Goal: Task Accomplishment & Management: Complete application form

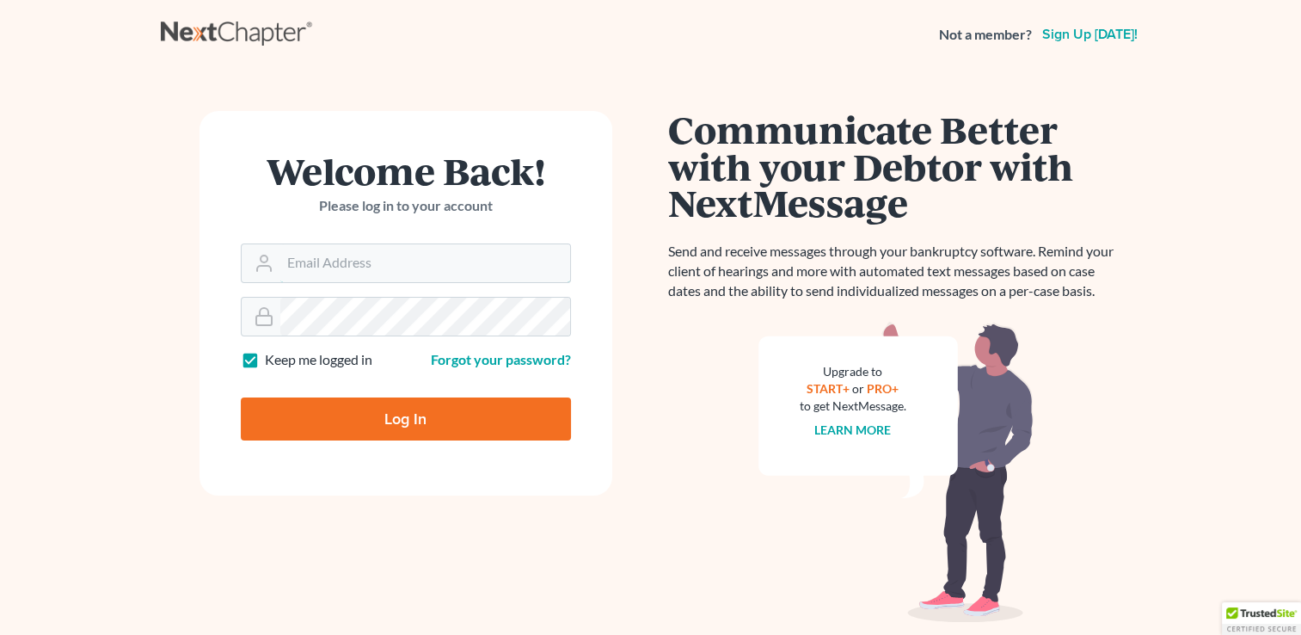
type input "[PERSON_NAME][EMAIL_ADDRESS][DOMAIN_NAME]"
click at [422, 413] on input "Log In" at bounding box center [406, 418] width 330 height 43
type input "Thinking..."
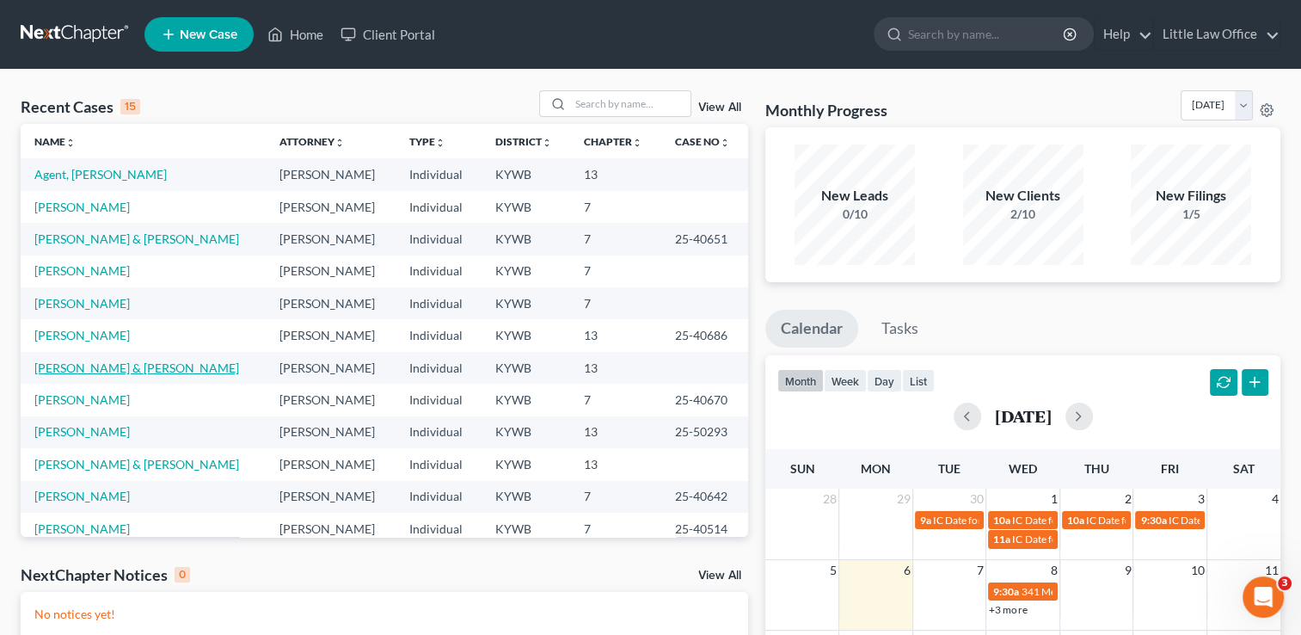
click at [145, 366] on link "Appleby, Alex & Marlene" at bounding box center [136, 367] width 205 height 15
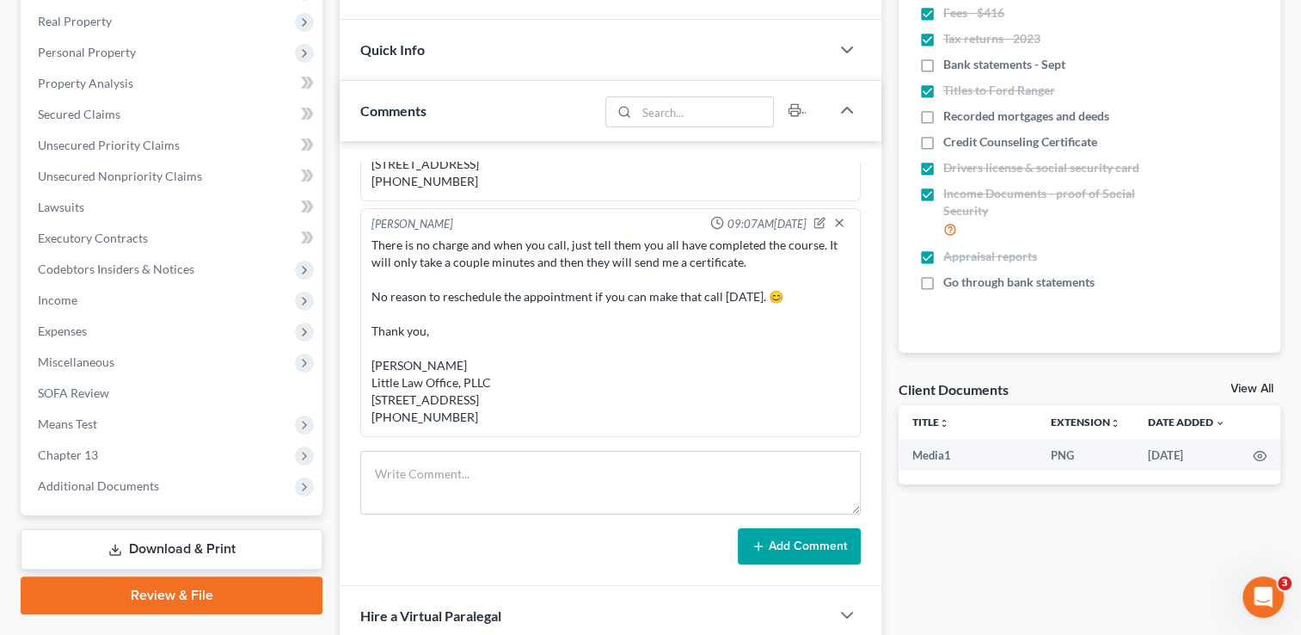
scroll to position [278, 0]
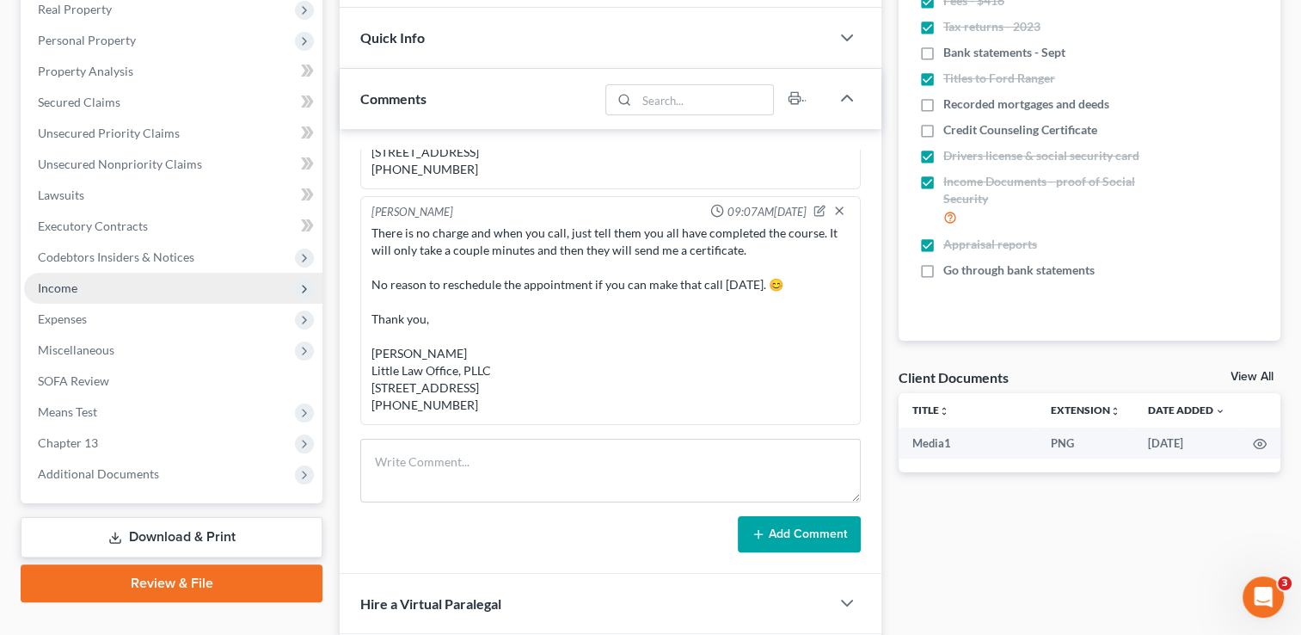
click at [101, 287] on span "Income" at bounding box center [173, 288] width 298 height 31
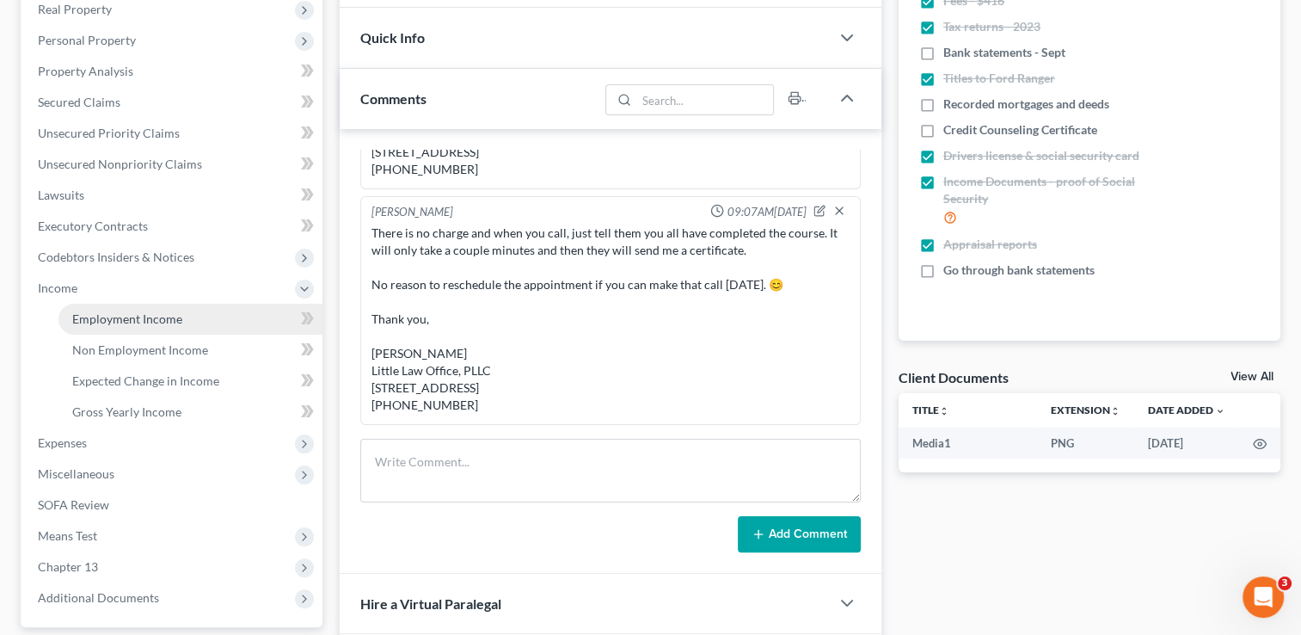
click at [127, 322] on span "Employment Income" at bounding box center [127, 318] width 110 height 15
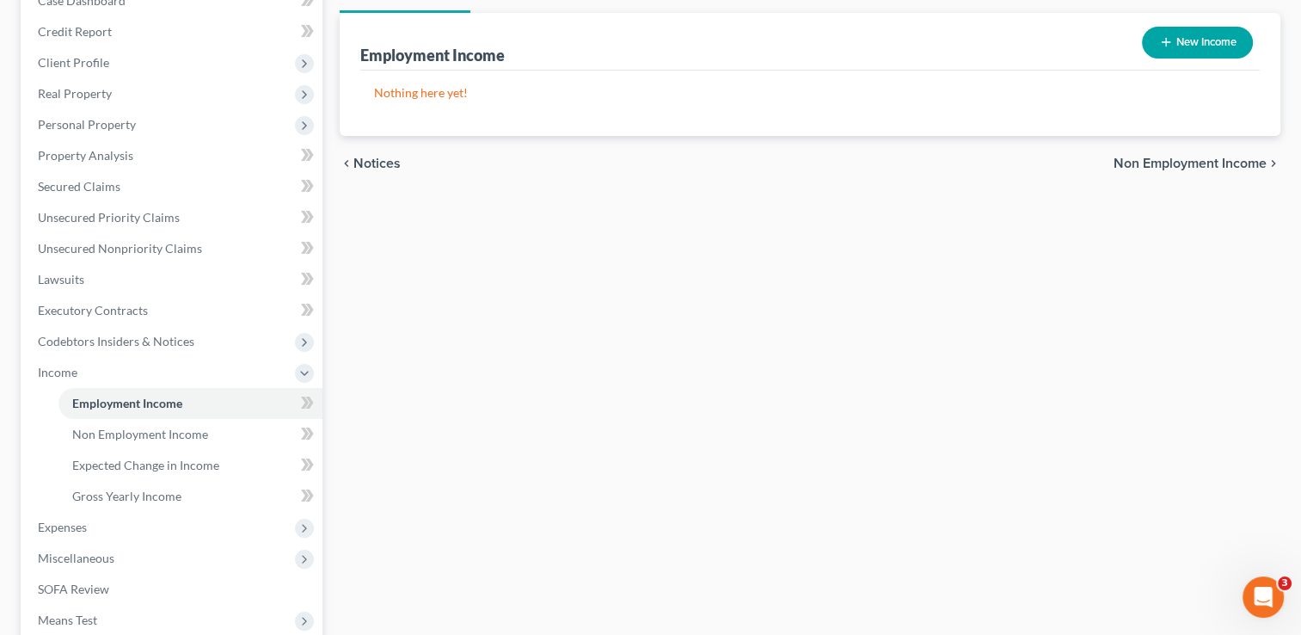
scroll to position [221, 0]
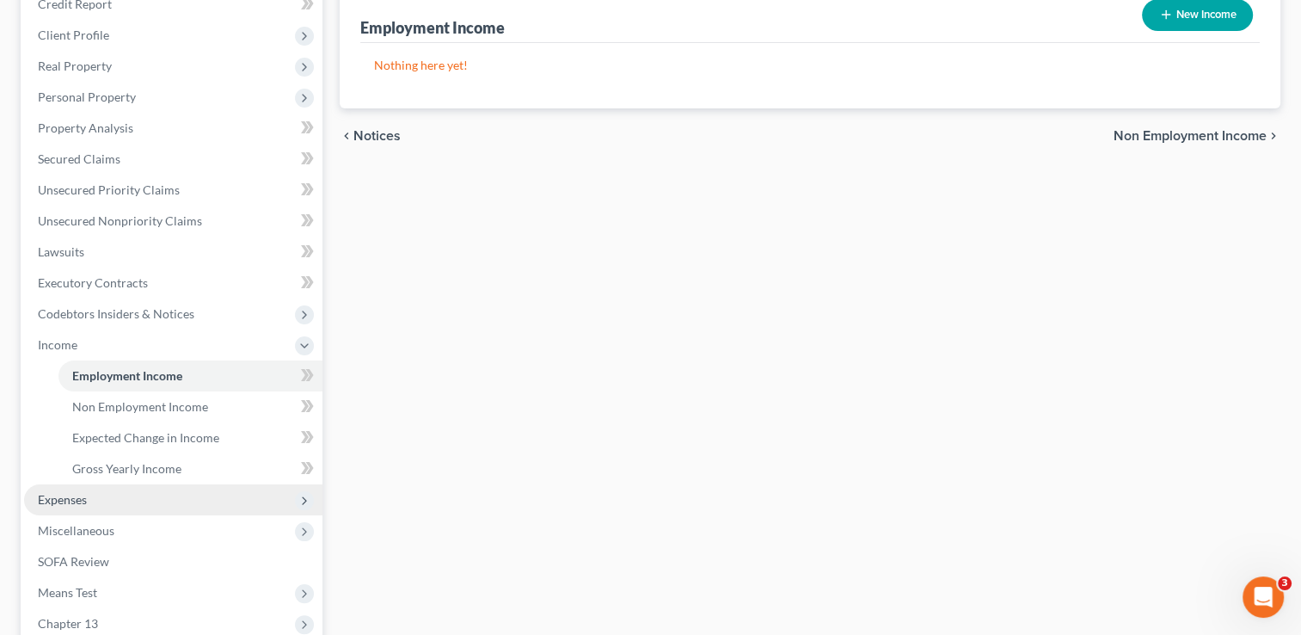
click at [124, 499] on span "Expenses" at bounding box center [173, 499] width 298 height 31
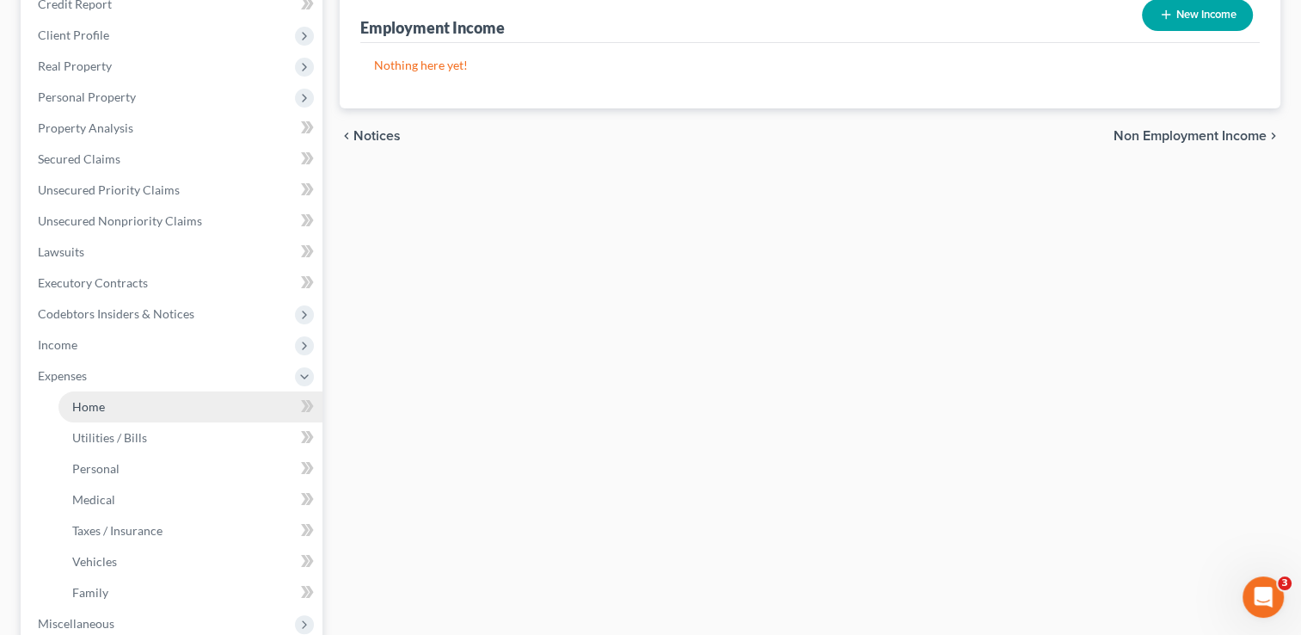
click at [118, 408] on link "Home" at bounding box center [190, 406] width 264 height 31
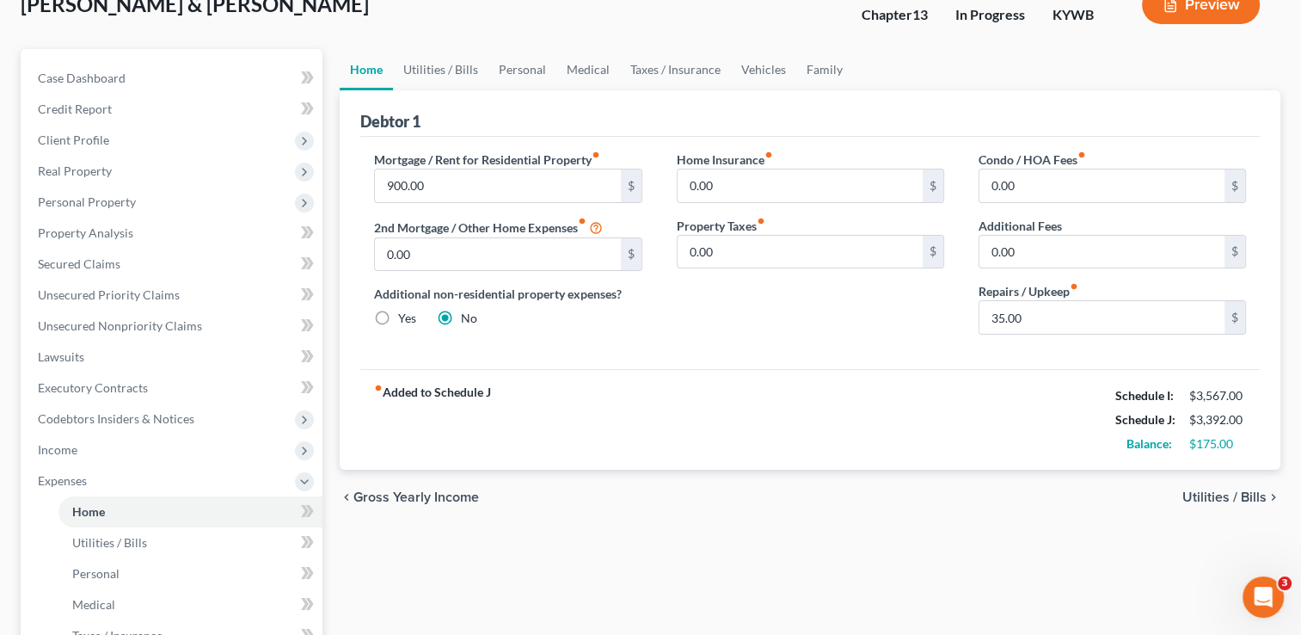
scroll to position [132, 0]
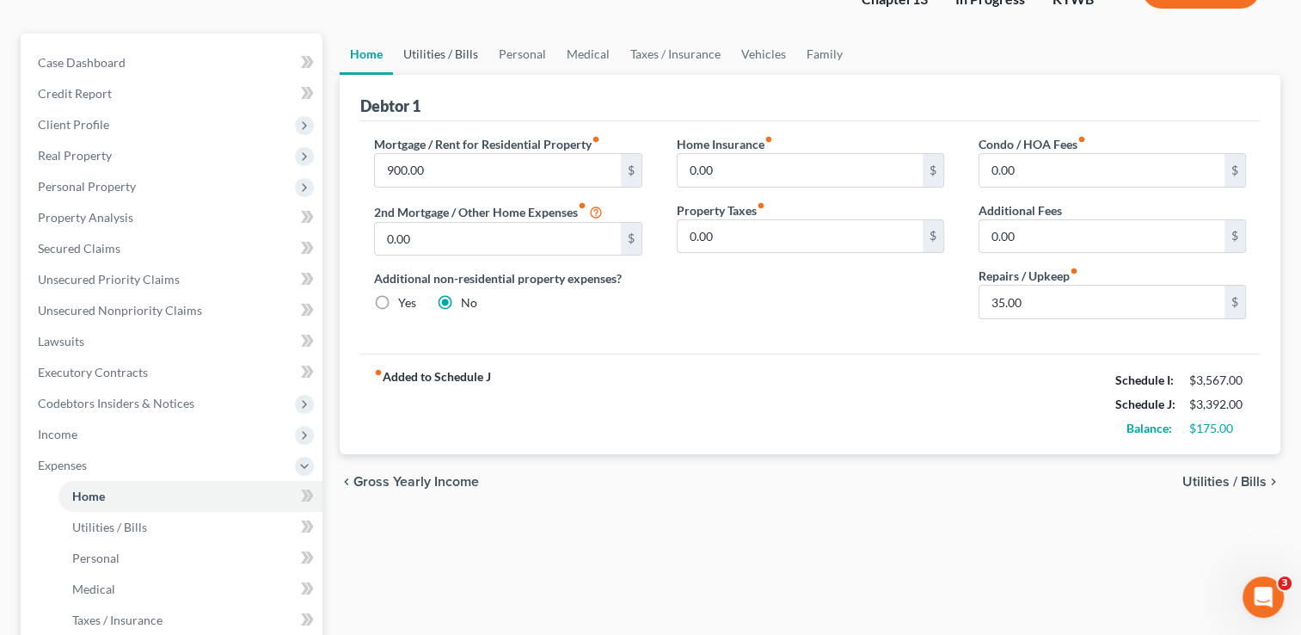
click at [435, 51] on link "Utilities / Bills" at bounding box center [440, 54] width 95 height 41
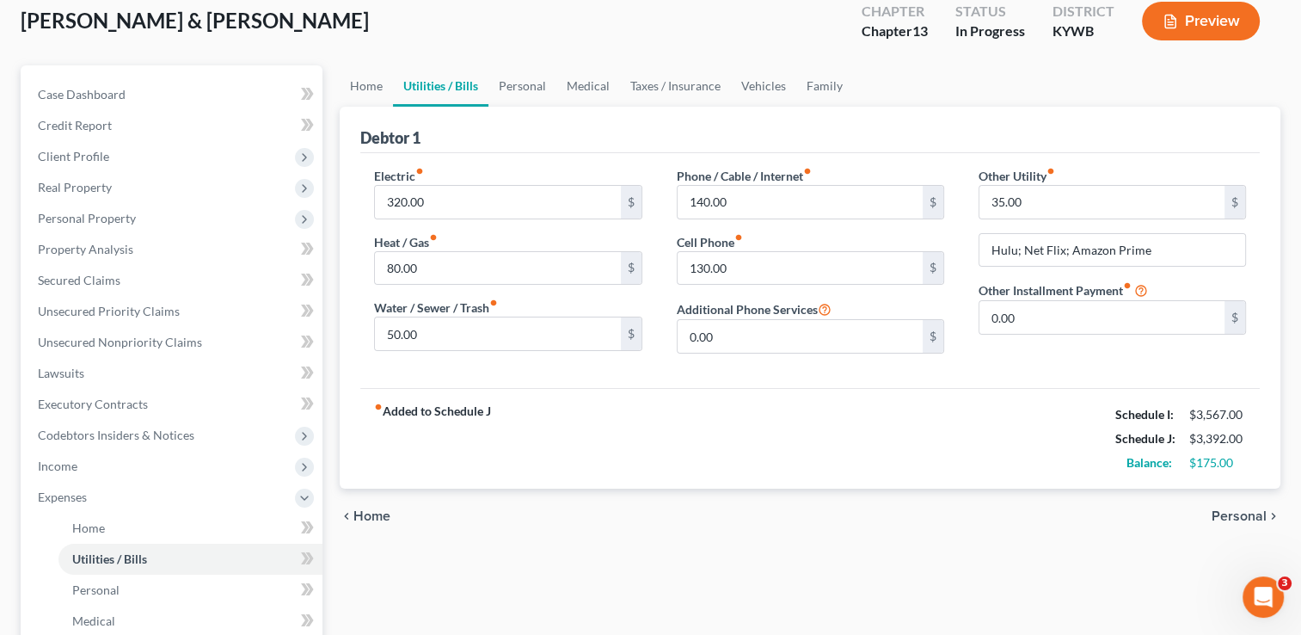
scroll to position [134, 0]
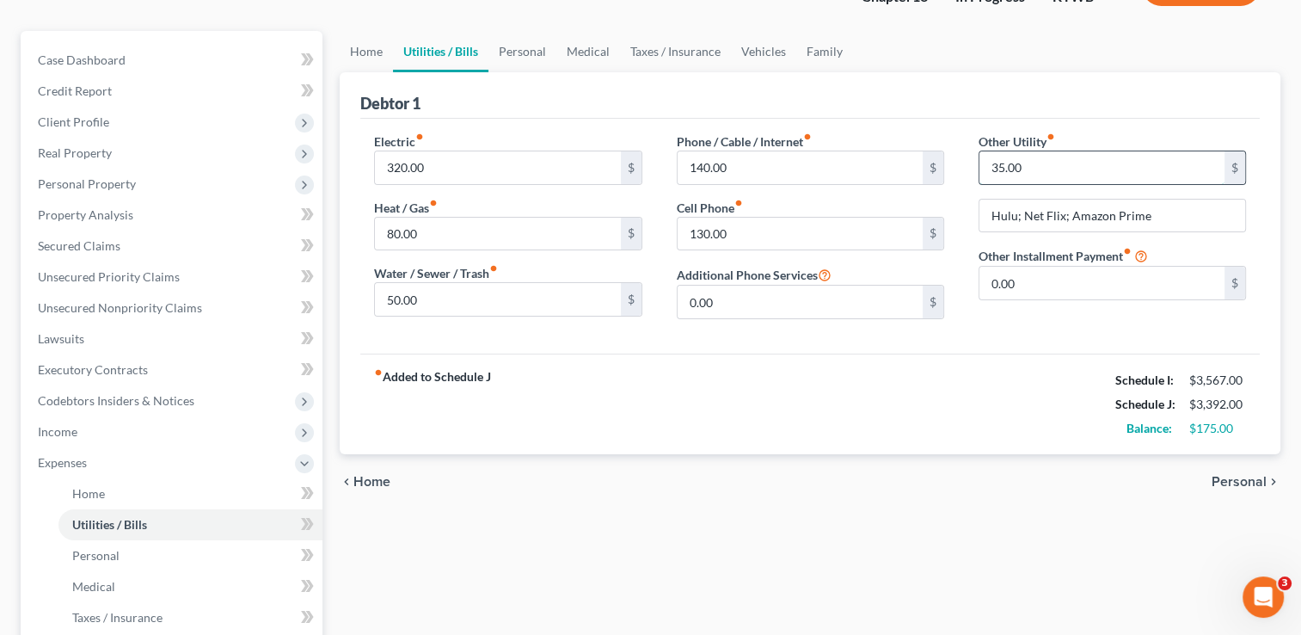
click at [1049, 170] on input "35.00" at bounding box center [1102, 167] width 245 height 33
type input "50"
click at [550, 52] on link "Personal" at bounding box center [523, 51] width 68 height 41
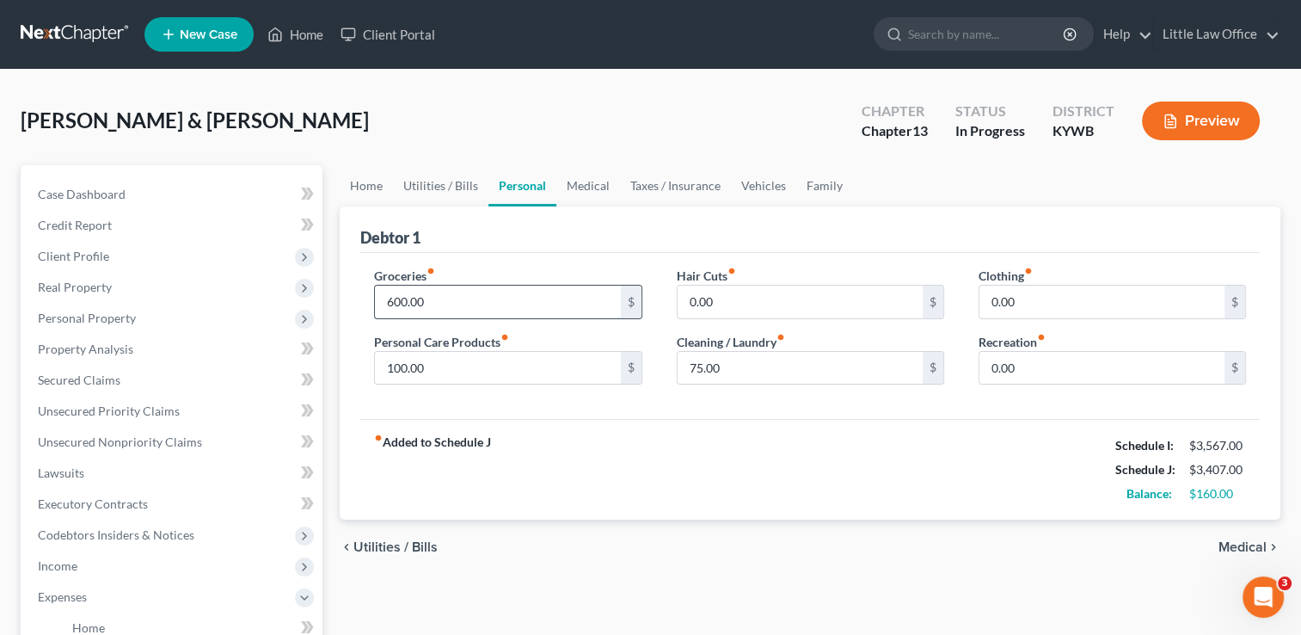
click at [455, 306] on input "600.00" at bounding box center [497, 302] width 245 height 33
type input "650"
click at [575, 187] on link "Medical" at bounding box center [588, 185] width 64 height 41
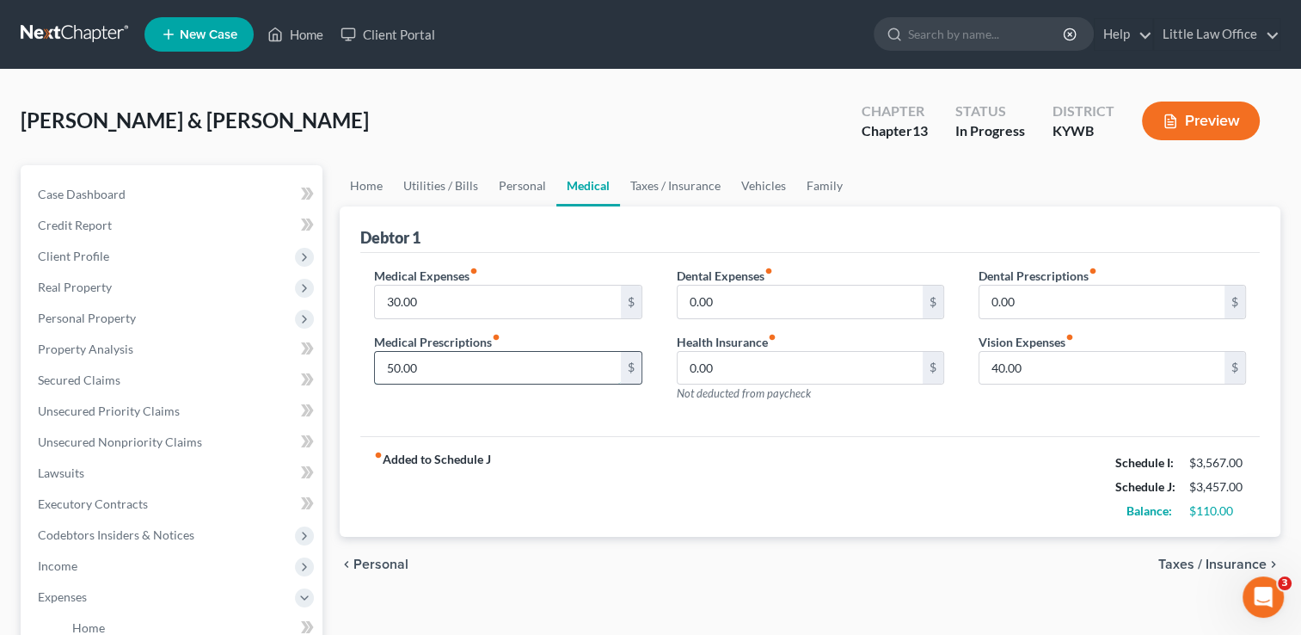
click at [426, 374] on input "50.00" at bounding box center [497, 368] width 245 height 33
click at [116, 384] on span "Secured Claims" at bounding box center [79, 379] width 83 height 15
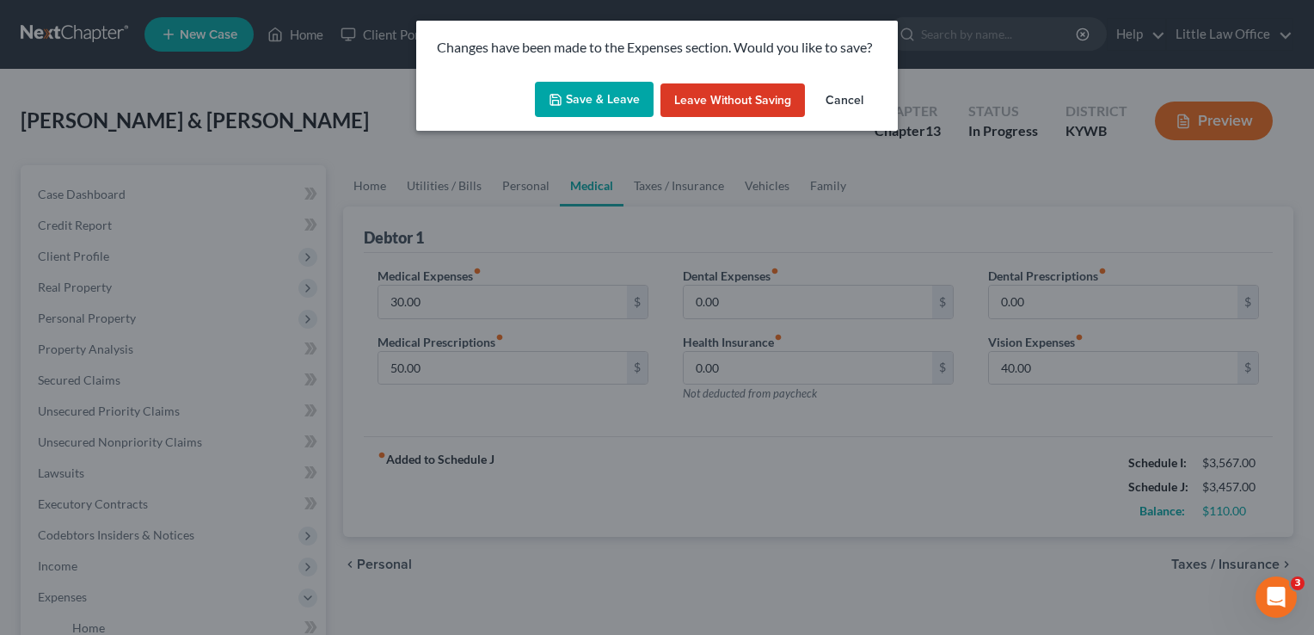
click at [561, 103] on icon "button" at bounding box center [555, 100] width 10 height 10
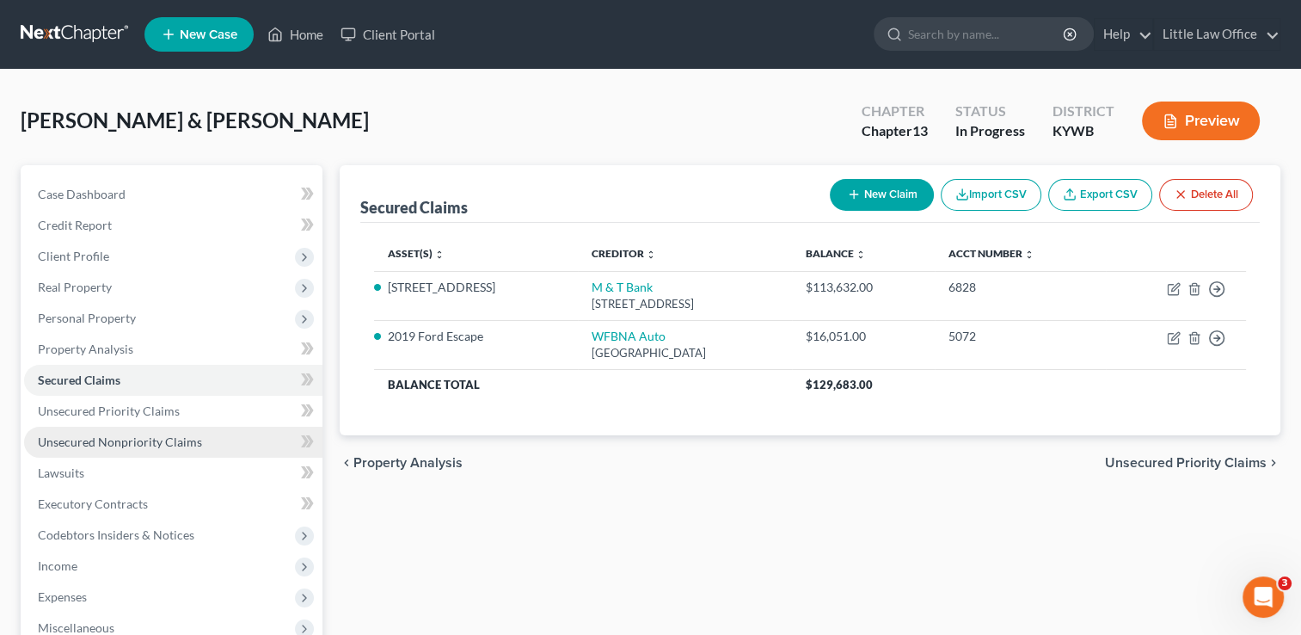
click at [130, 437] on span "Unsecured Nonpriority Claims" at bounding box center [120, 441] width 164 height 15
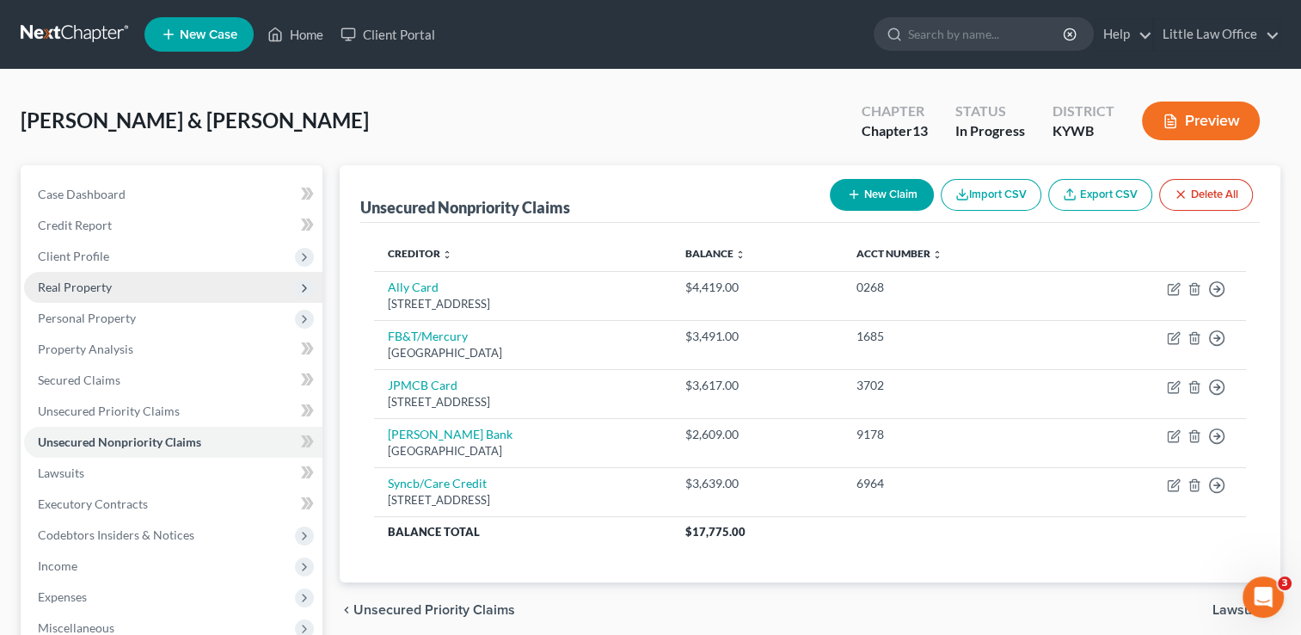
click at [52, 282] on span "Real Property" at bounding box center [75, 287] width 74 height 15
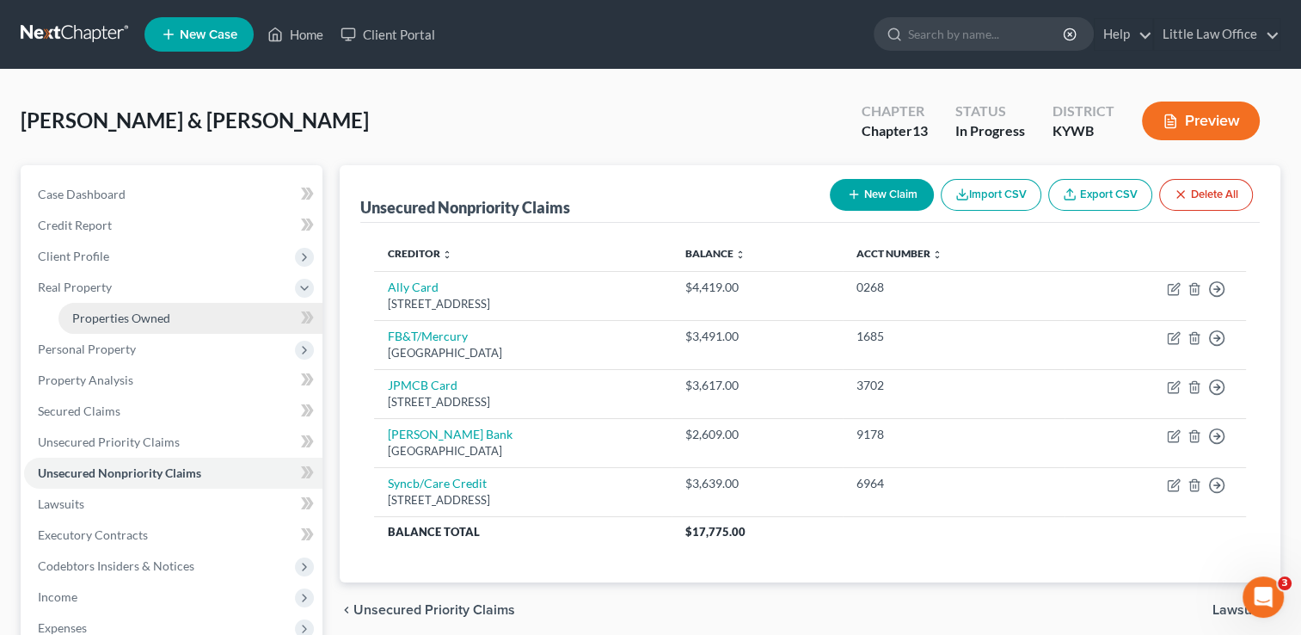
click at [90, 311] on span "Properties Owned" at bounding box center [121, 317] width 98 height 15
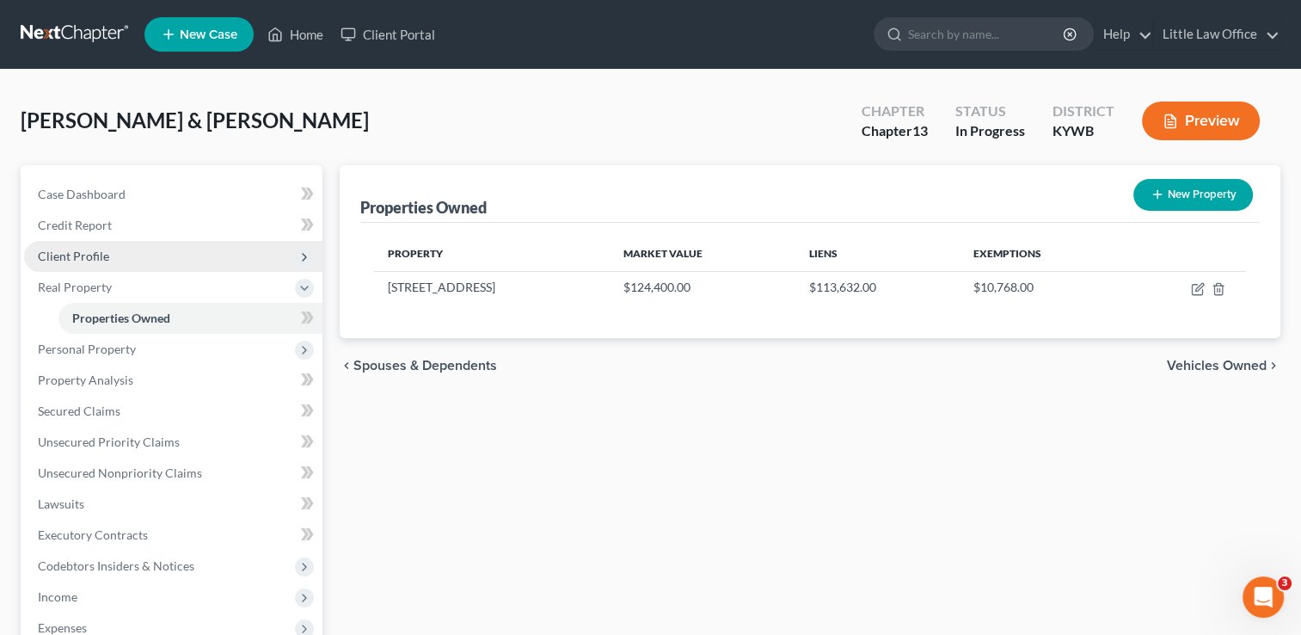
click at [87, 263] on span "Client Profile" at bounding box center [173, 256] width 298 height 31
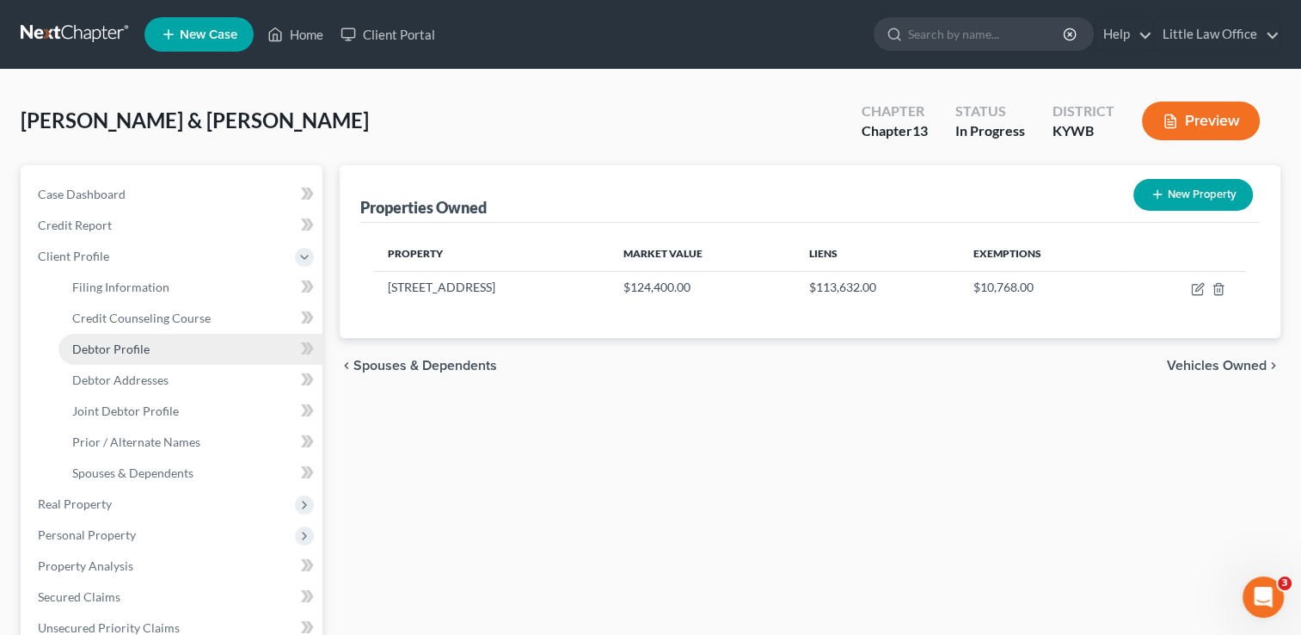
click at [95, 347] on span "Debtor Profile" at bounding box center [110, 348] width 77 height 15
select select "1"
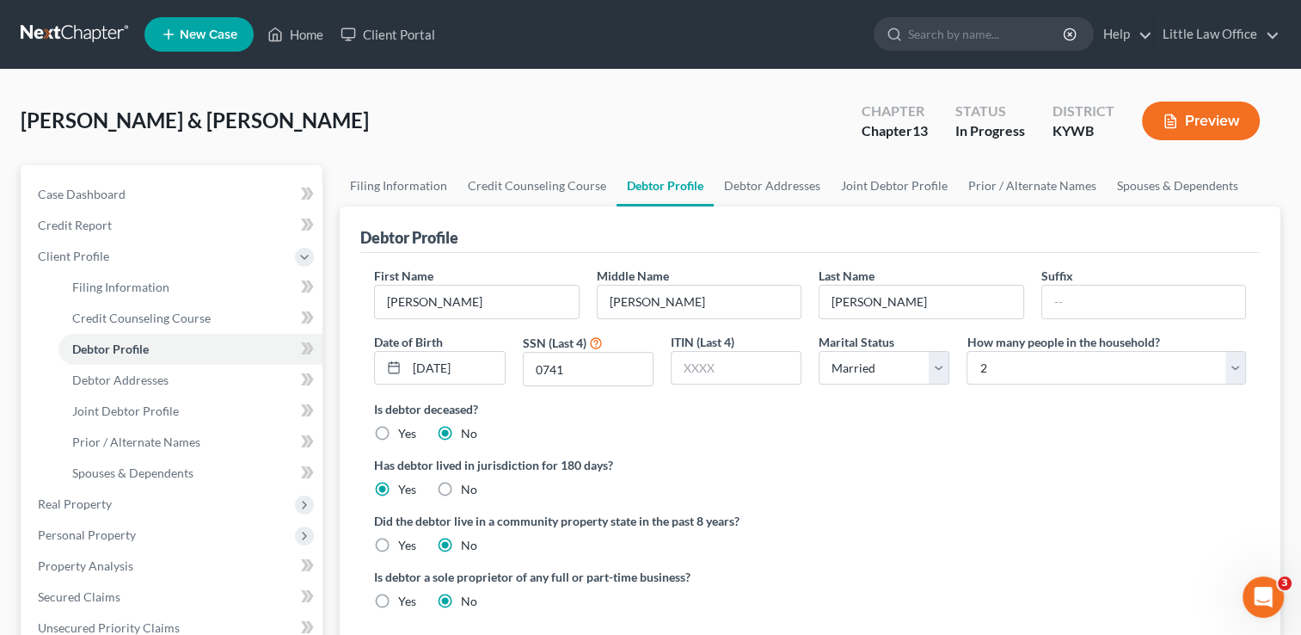
radio input "true"
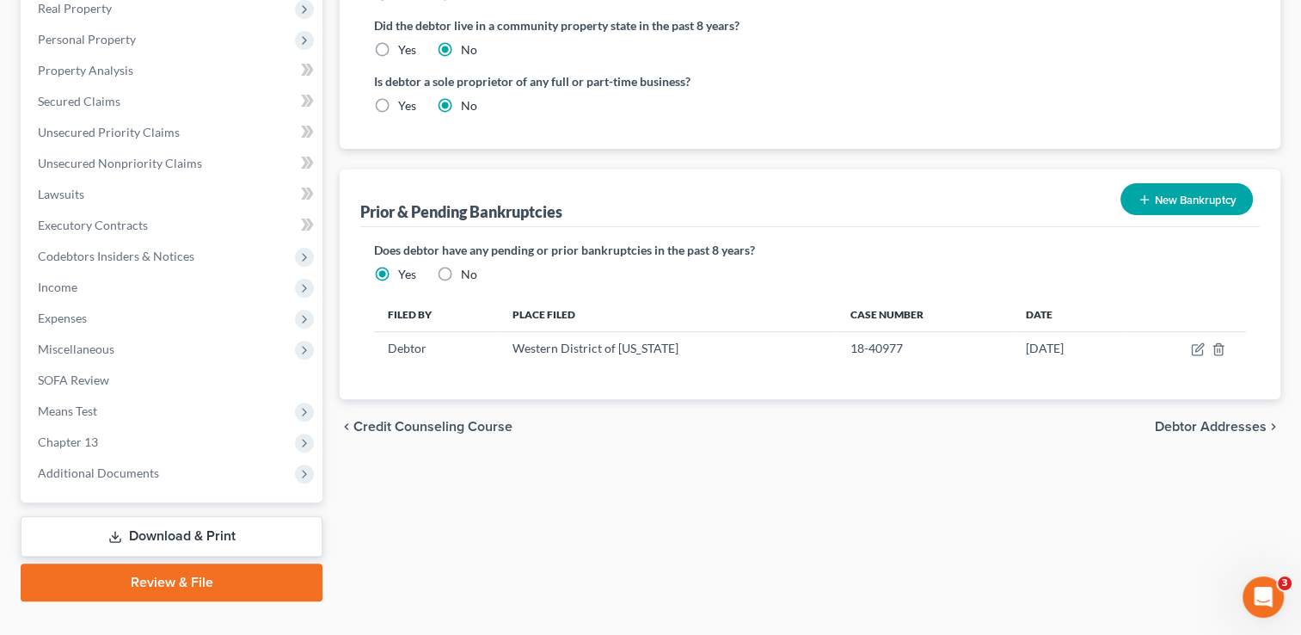
scroll to position [526, 0]
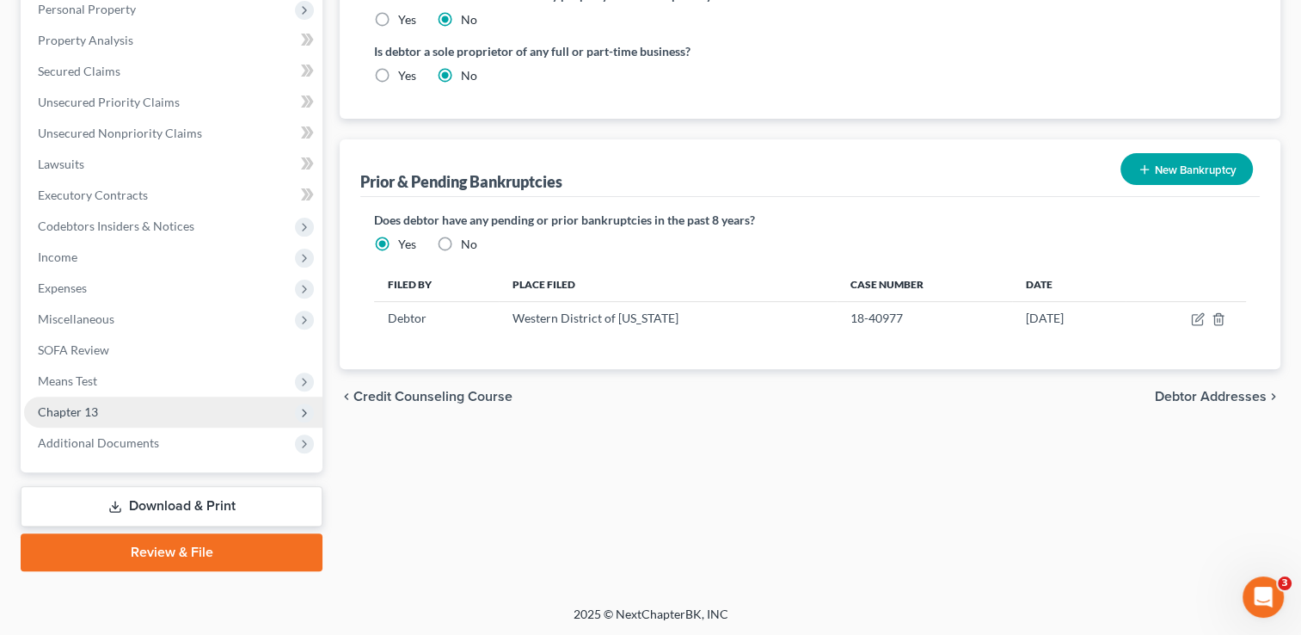
click at [117, 421] on span "Chapter 13" at bounding box center [173, 411] width 298 height 31
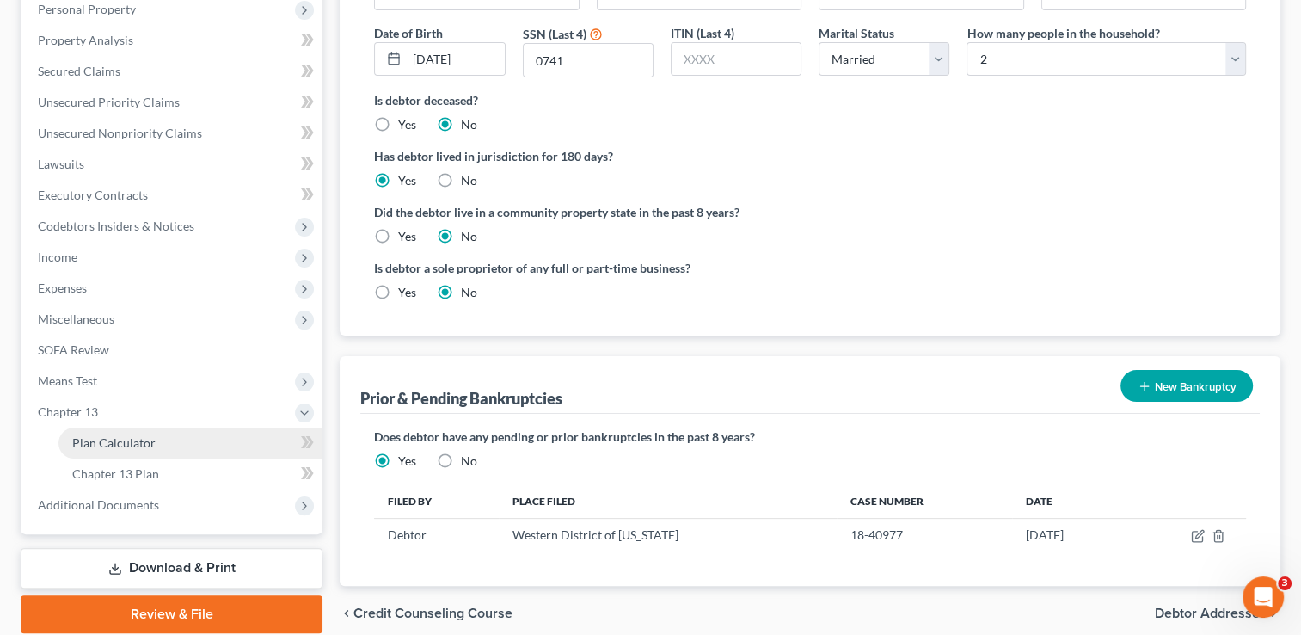
click at [120, 442] on span "Plan Calculator" at bounding box center [113, 442] width 83 height 15
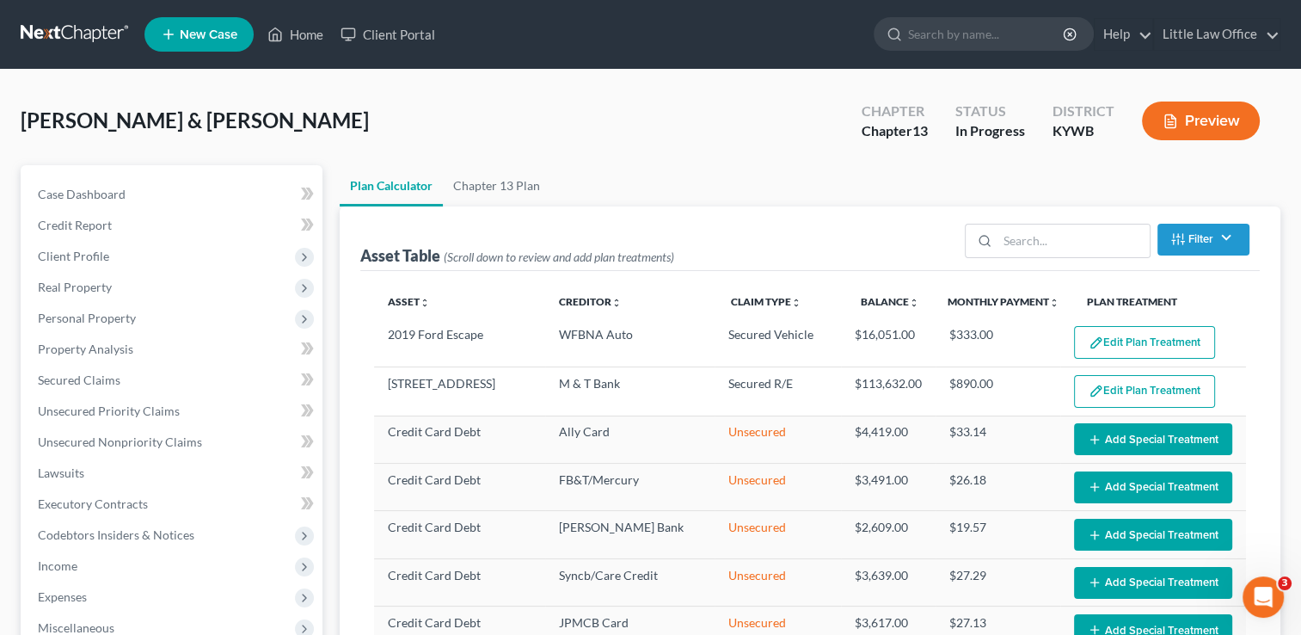
select select "59"
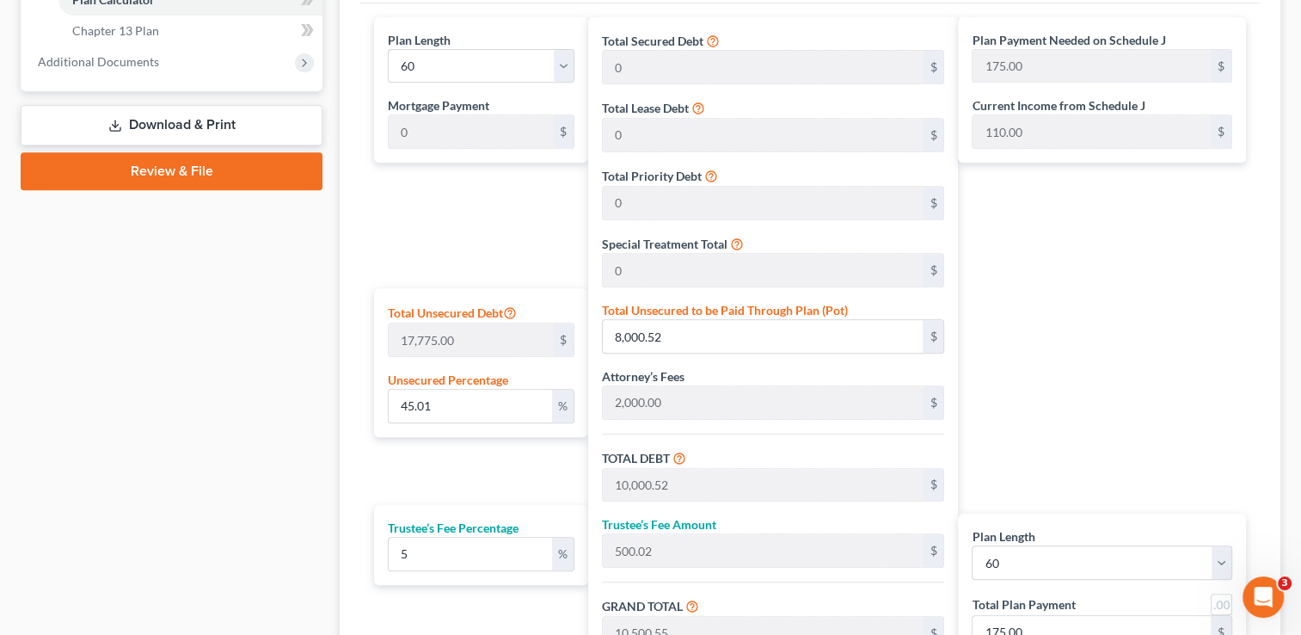
scroll to position [808, 0]
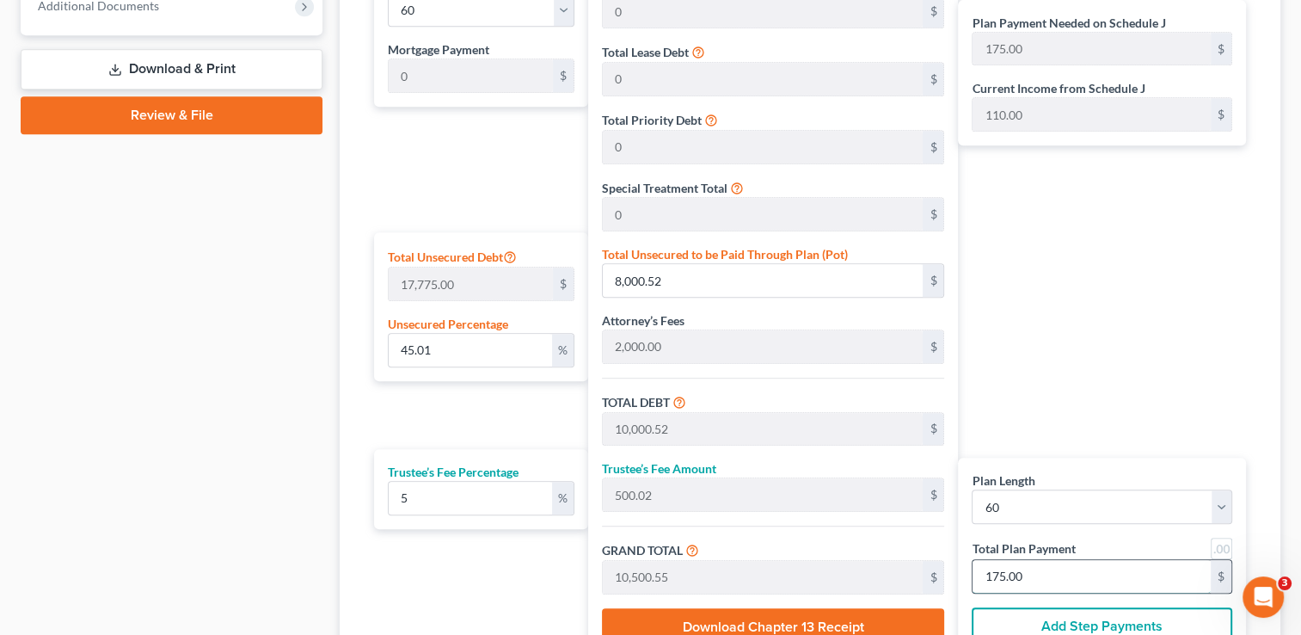
click at [1046, 569] on input "175.00" at bounding box center [1092, 576] width 238 height 33
type input "0"
type input "57.14"
type input "2.85"
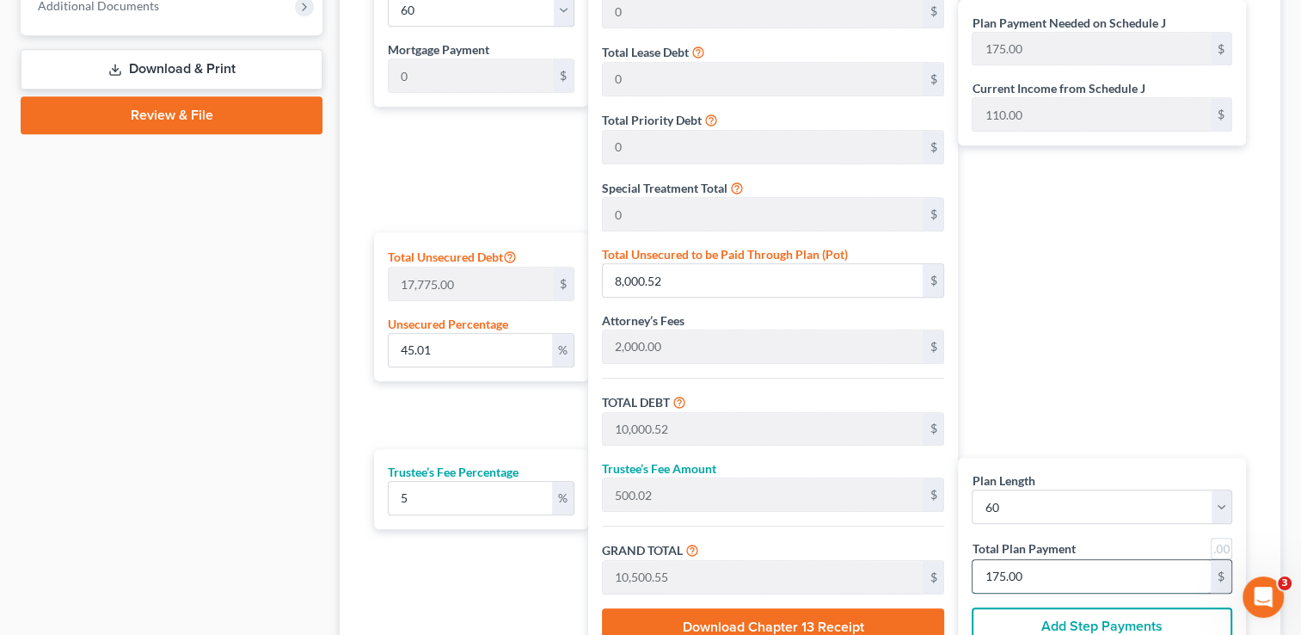
type input "60.00"
type input "1"
type input "857.14"
type input "42.85"
type input "900.00"
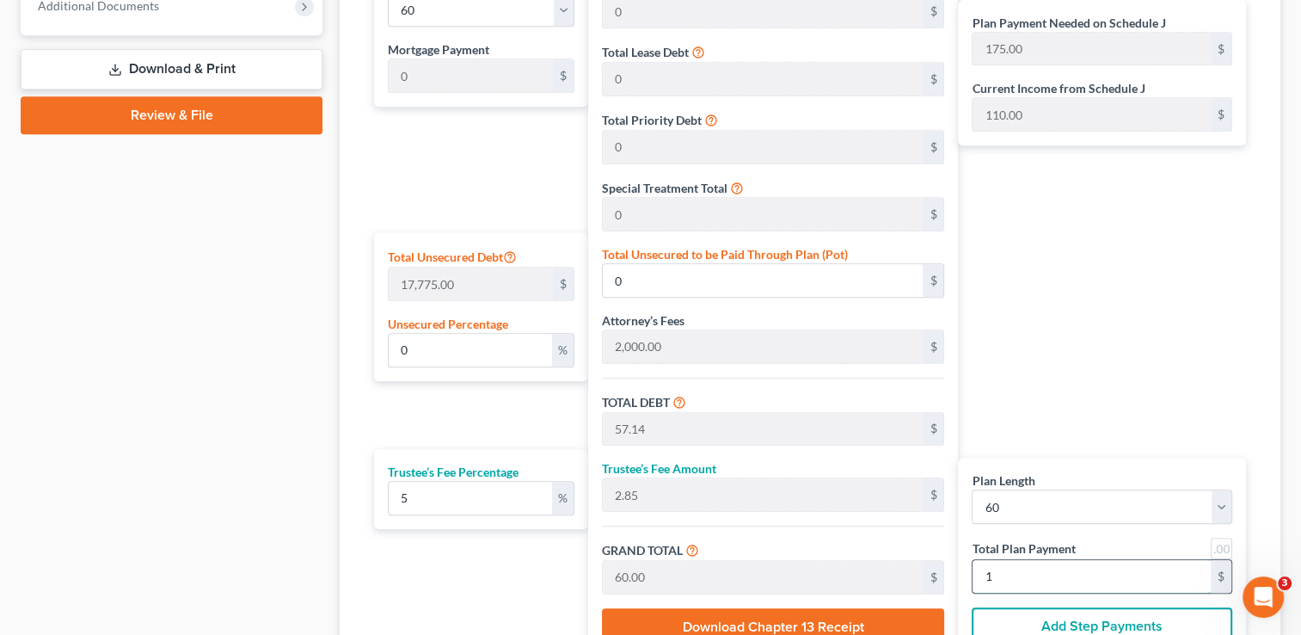
type input "15"
type input "36.97"
type input "6,571.42"
type input "8,571.42"
type input "428.57"
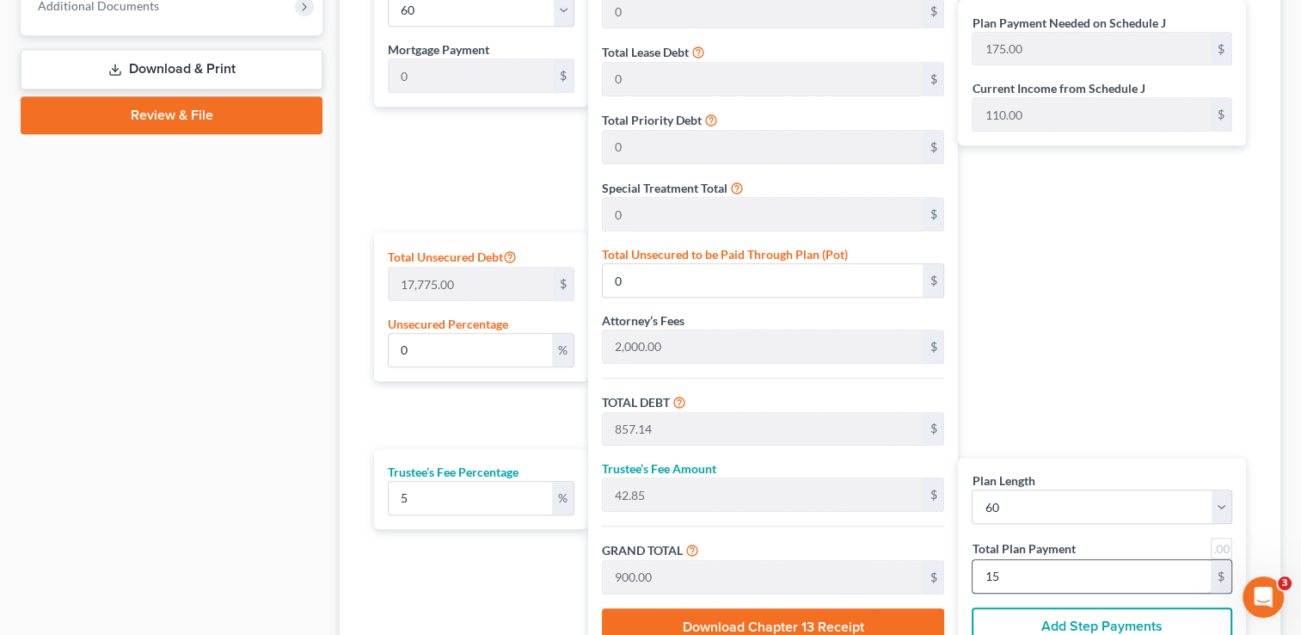
type input "9,000.00"
type input "150"
click at [1129, 389] on div "Plan Payment Needed on Schedule J 175.00 $ Current Income from Schedule J 110.0…" at bounding box center [1106, 310] width 297 height 698
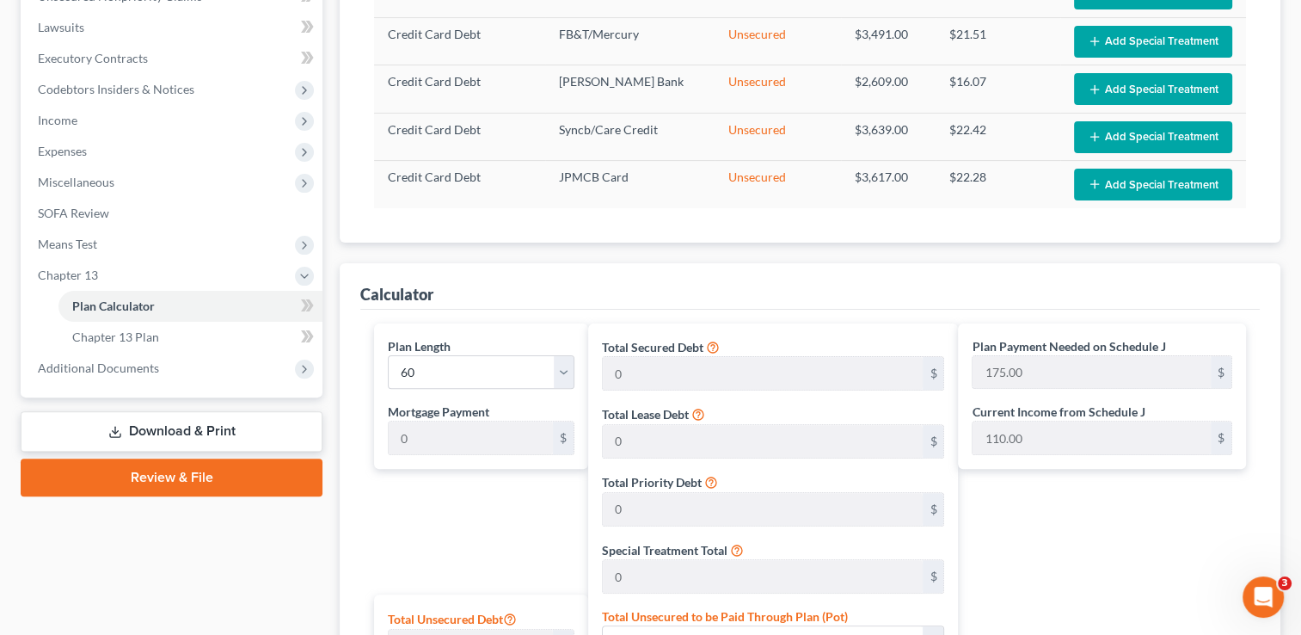
scroll to position [439, 0]
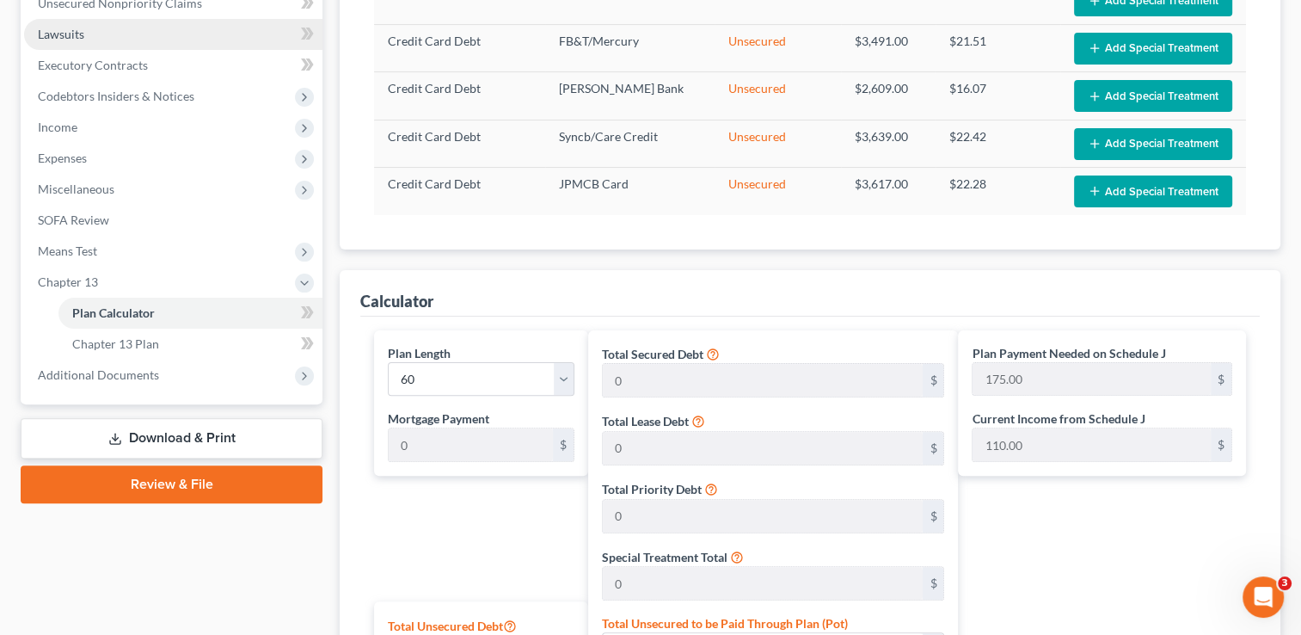
click at [54, 41] on link "Lawsuits" at bounding box center [173, 34] width 298 height 31
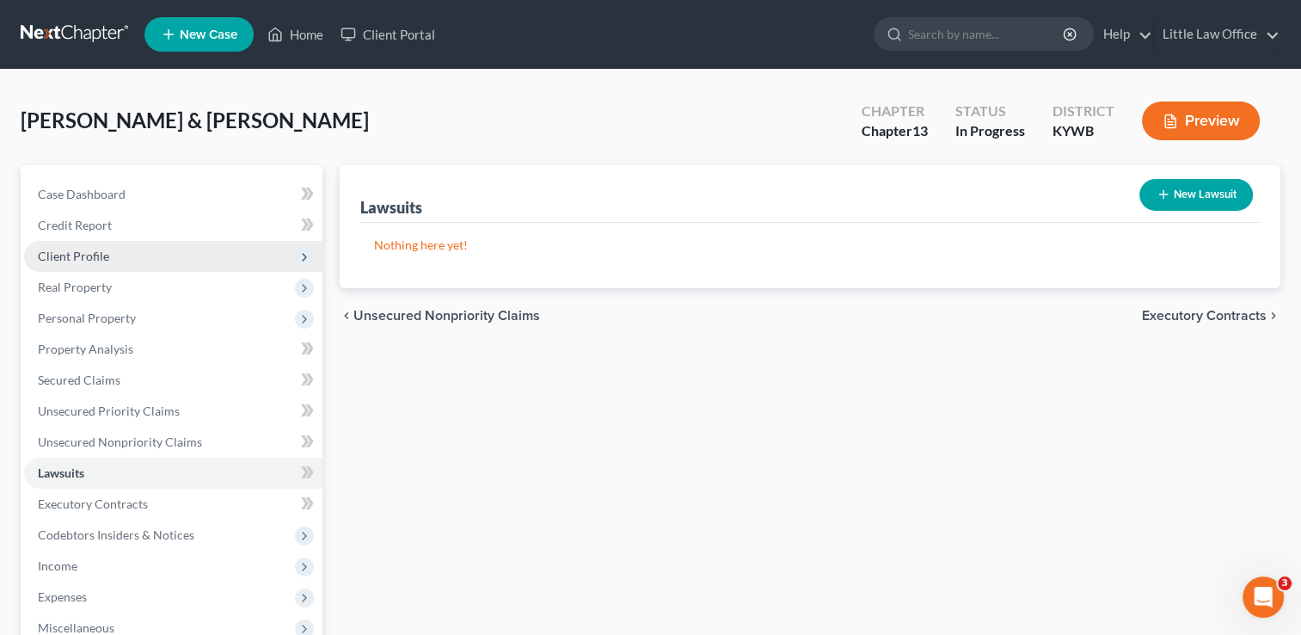
click at [65, 246] on span "Client Profile" at bounding box center [173, 256] width 298 height 31
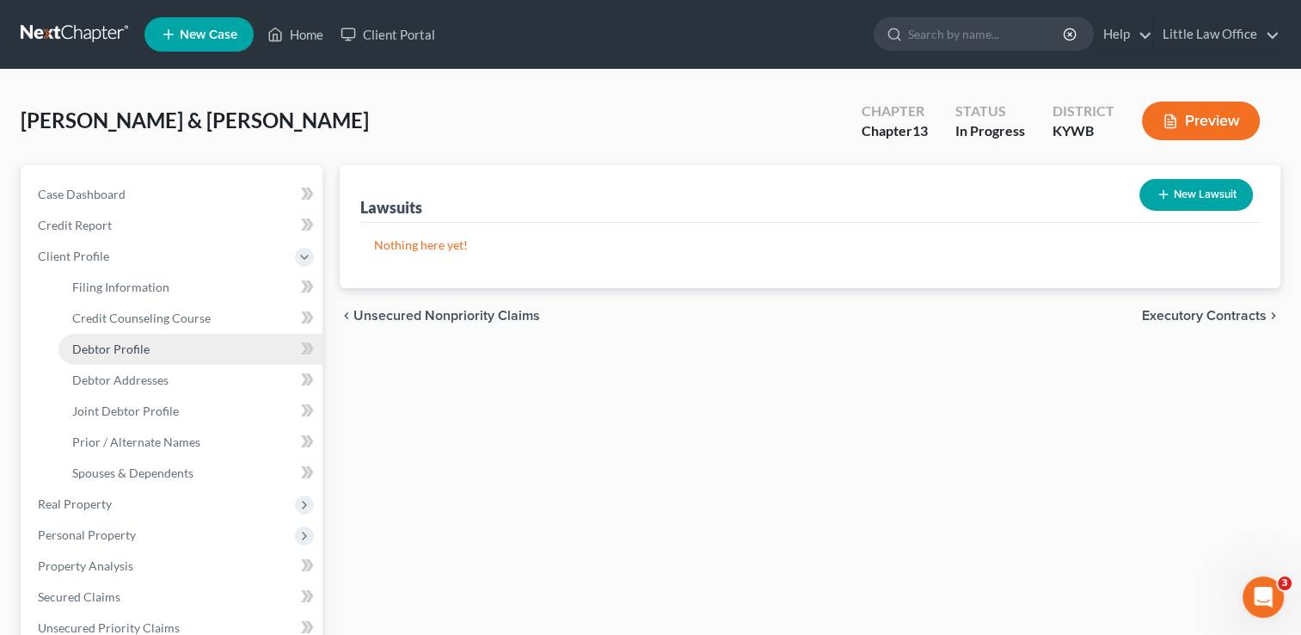
click at [142, 352] on span "Debtor Profile" at bounding box center [110, 348] width 77 height 15
select select "1"
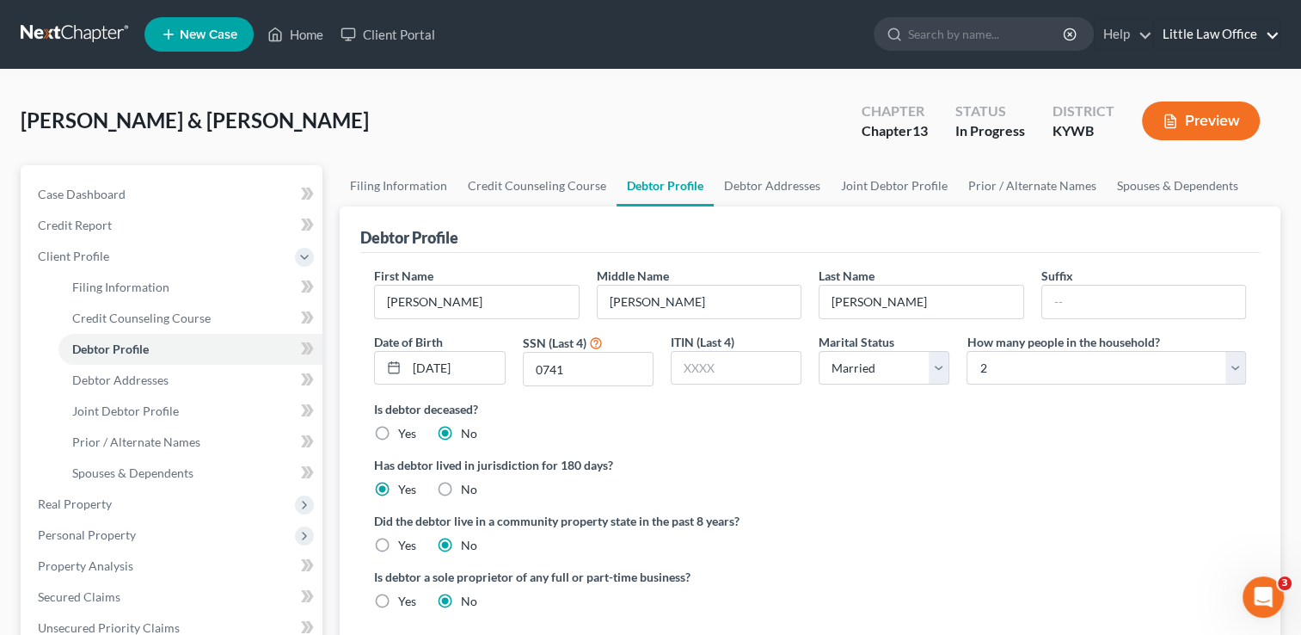
click at [1265, 33] on link "Little Law Office" at bounding box center [1217, 34] width 126 height 31
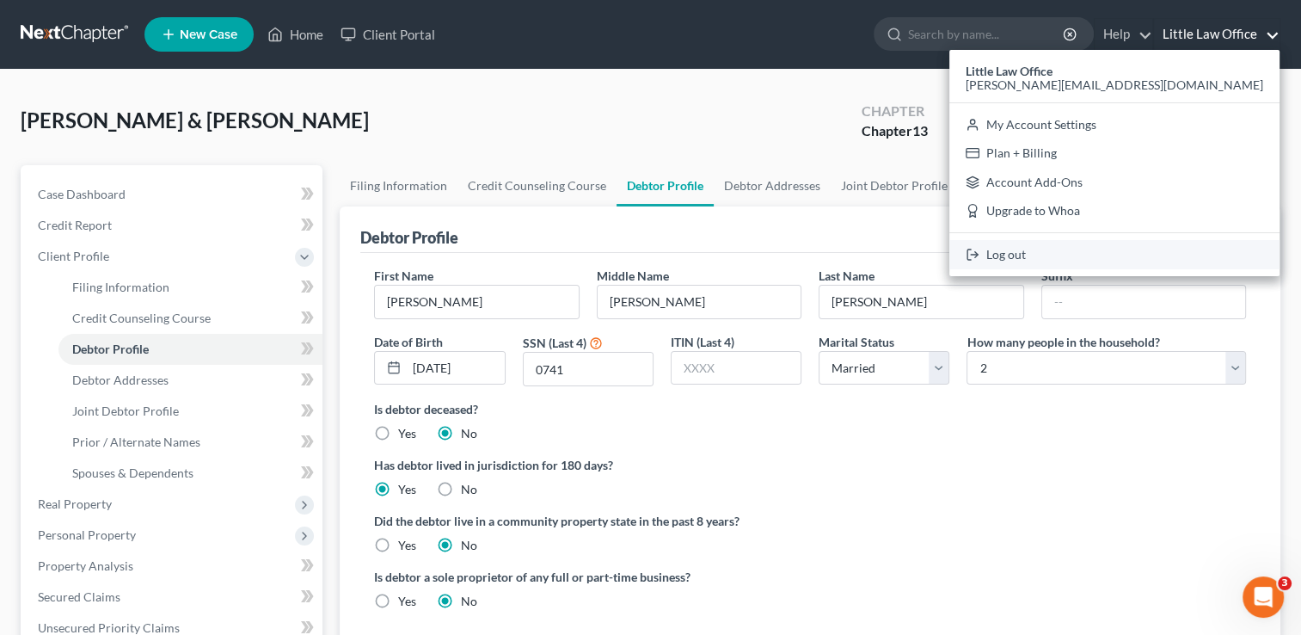
click at [1158, 254] on link "Log out" at bounding box center [1115, 254] width 330 height 29
